Goal: Information Seeking & Learning: Learn about a topic

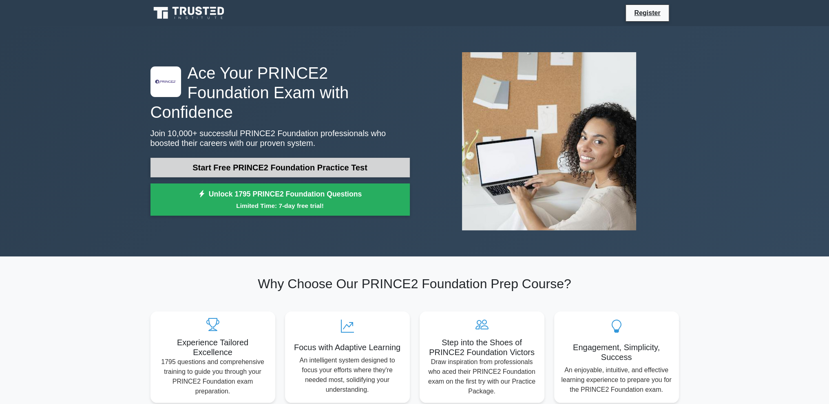
click at [312, 158] on link "Start Free PRINCE2 Foundation Practice Test" at bounding box center [279, 168] width 259 height 20
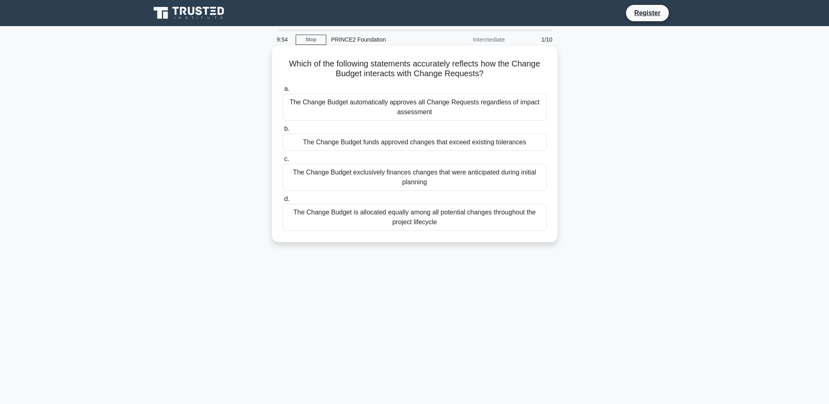
click at [411, 108] on div "The Change Budget automatically approves all Change Requests regardless of impa…" at bounding box center [414, 107] width 264 height 27
click at [282, 92] on input "a. The Change Budget automatically approves all Change Requests regardless of i…" at bounding box center [282, 88] width 0 height 5
